Goal: Transaction & Acquisition: Purchase product/service

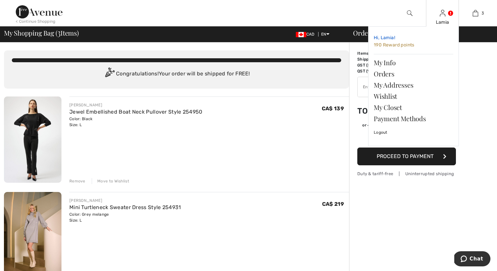
click at [386, 45] on span "190 Reward points" at bounding box center [394, 45] width 41 height 6
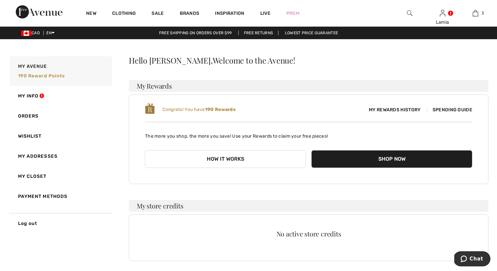
click at [221, 159] on button "How it works" at bounding box center [225, 159] width 161 height 18
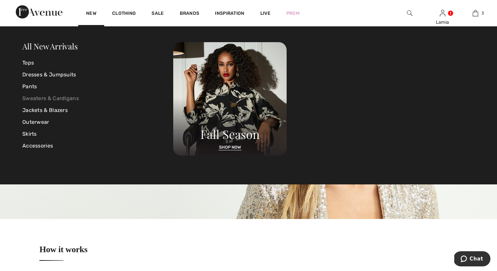
click at [62, 95] on link "Sweaters & Cardigans" at bounding box center [97, 98] width 151 height 12
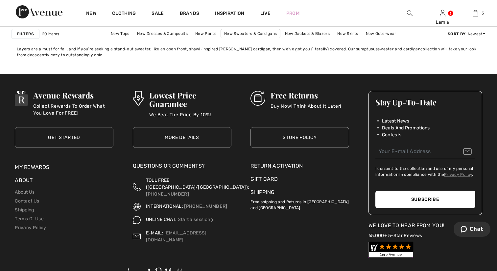
scroll to position [1380, 0]
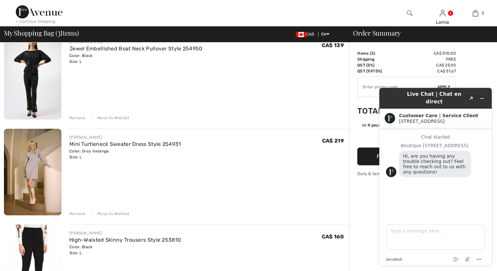
click at [270, 97] on div "[PERSON_NAME] Jewel Embellished Boat Neck Pullover Style 254950 Color: Black Si…" at bounding box center [209, 76] width 280 height 87
click at [485, 94] on button "Minimize widget" at bounding box center [482, 98] width 11 height 9
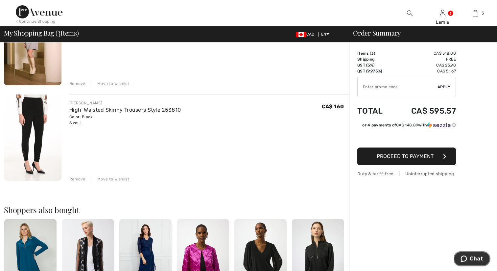
scroll to position [193, 0]
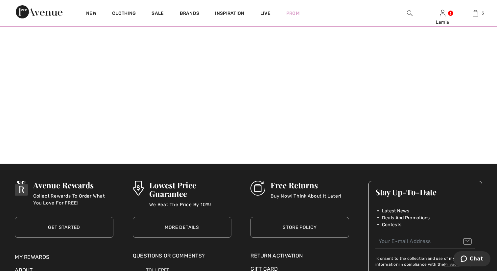
scroll to position [610, 0]
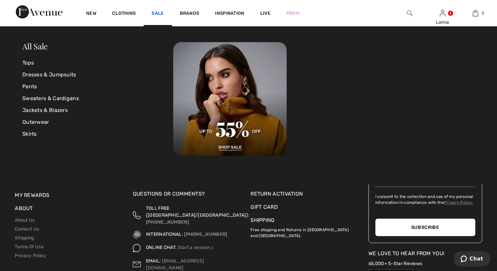
click at [154, 11] on link "Sale" at bounding box center [158, 14] width 12 height 7
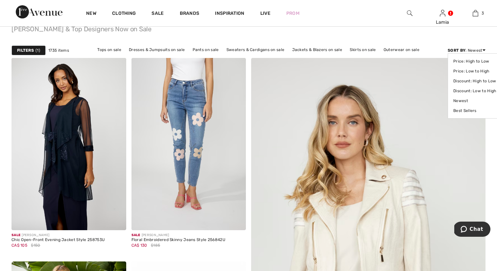
scroll to position [49, 0]
click at [468, 72] on link "Price: Low to High" at bounding box center [475, 71] width 43 height 10
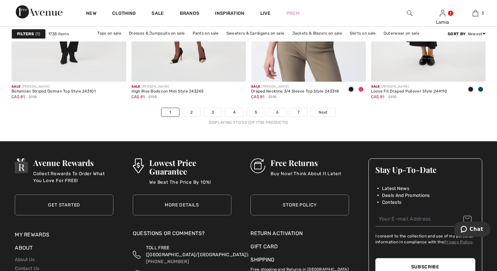
scroll to position [3093, 0]
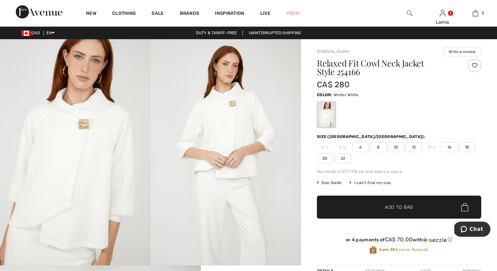
click at [245, 142] on img at bounding box center [226, 152] width 151 height 226
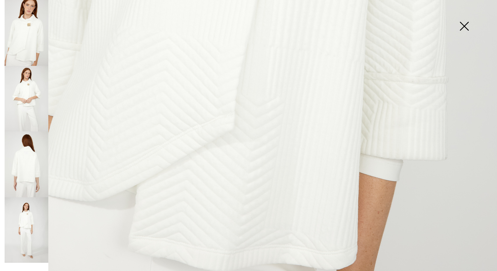
scroll to position [475, 0]
